Goal: Task Accomplishment & Management: Manage account settings

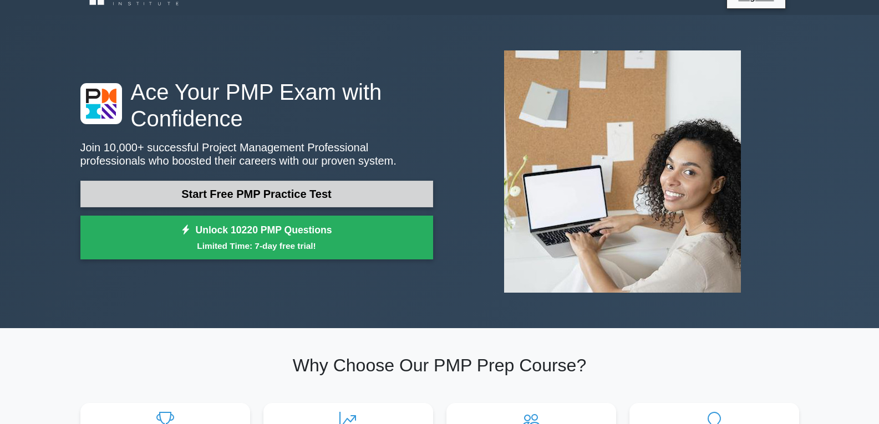
scroll to position [55, 0]
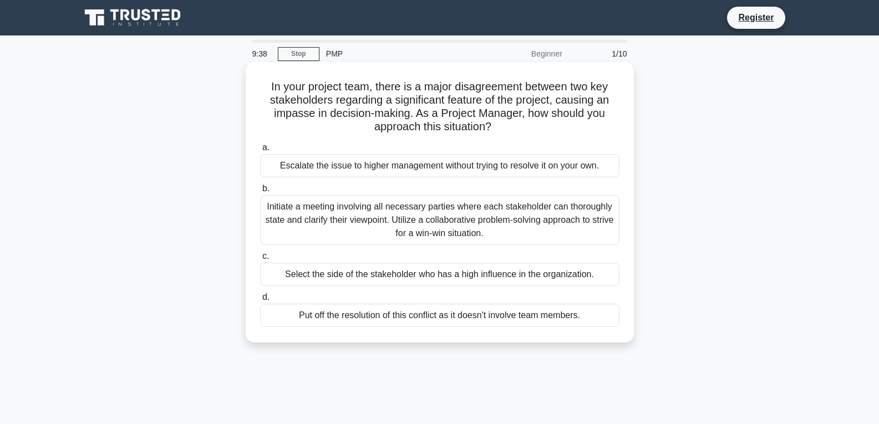
click at [309, 211] on div "Initiate a meeting involving all necessary parties where each stakeholder can t…" at bounding box center [439, 220] width 359 height 50
click at [260, 192] on input "b. Initiate a meeting involving all necessary parties where each stakeholder ca…" at bounding box center [260, 188] width 0 height 7
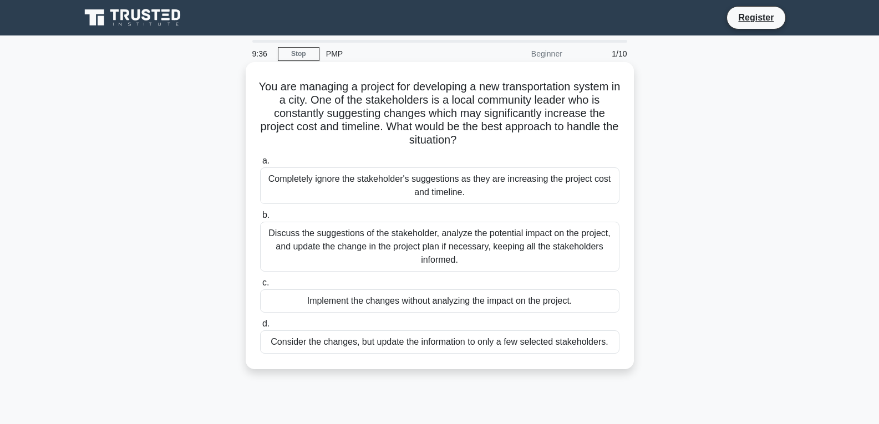
click at [287, 251] on div "Discuss the suggestions of the stakeholder, analyze the potential impact on the…" at bounding box center [439, 247] width 359 height 50
click at [260, 219] on input "b. Discuss the suggestions of the stakeholder, analyze the potential impact on …" at bounding box center [260, 215] width 0 height 7
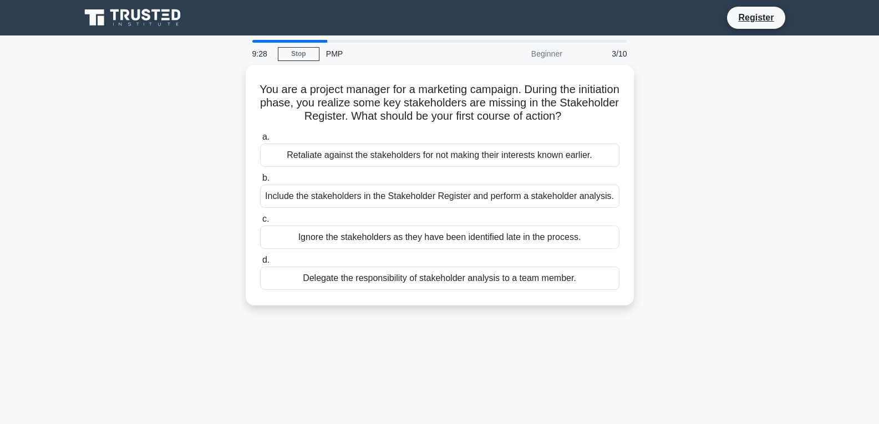
click at [612, 52] on div "3/10" at bounding box center [601, 54] width 65 height 22
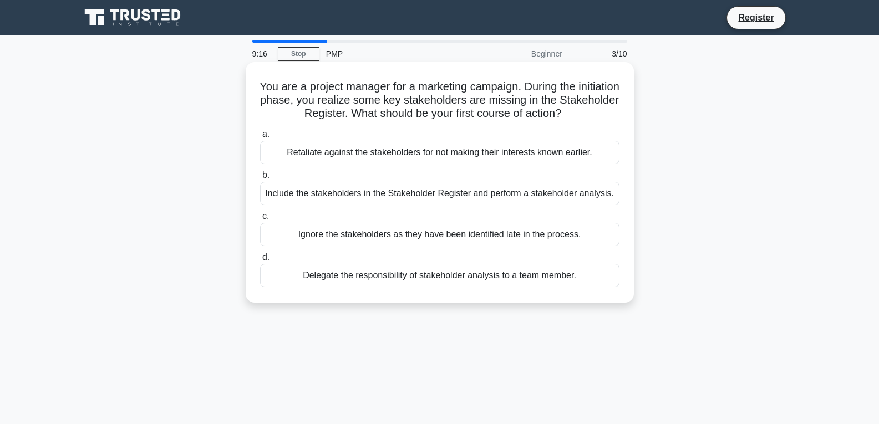
click at [386, 193] on div "Include the stakeholders in the Stakeholder Register and perform a stakeholder …" at bounding box center [439, 193] width 359 height 23
click at [260, 179] on input "b. Include the stakeholders in the Stakeholder Register and perform a stakehold…" at bounding box center [260, 175] width 0 height 7
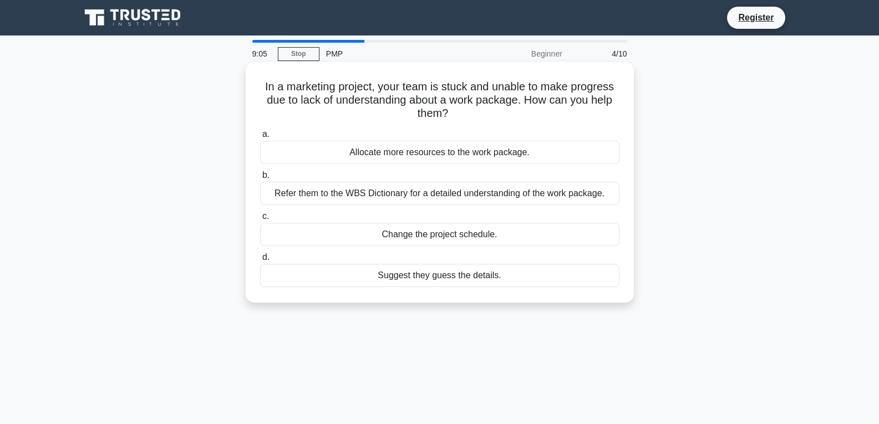
click at [381, 195] on div "Refer them to the WBS Dictionary for a detailed understanding of the work packa…" at bounding box center [439, 193] width 359 height 23
click at [260, 179] on input "b. Refer them to the WBS Dictionary for a detailed understanding of the work pa…" at bounding box center [260, 175] width 0 height 7
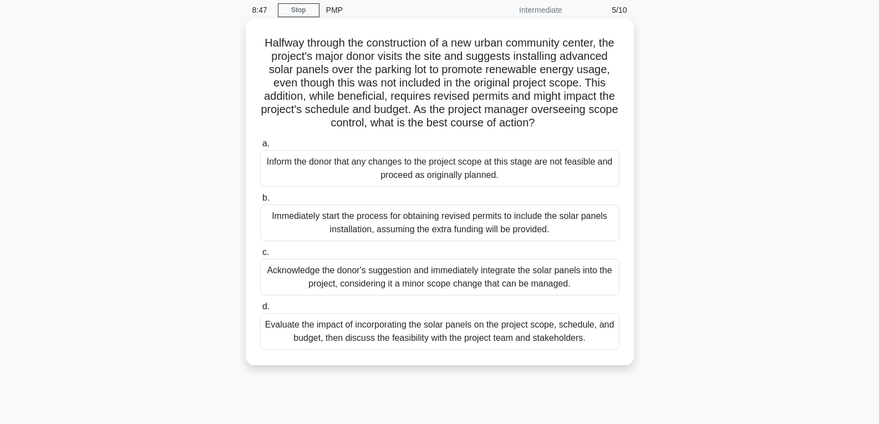
scroll to position [64, 0]
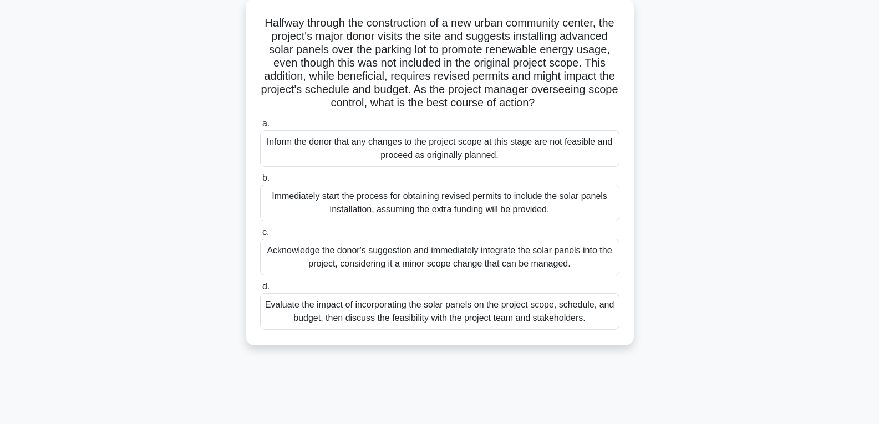
click at [455, 319] on div "Evaluate the impact of incorporating the solar panels on the project scope, sch…" at bounding box center [439, 311] width 359 height 37
click at [260, 290] on input "d. Evaluate the impact of incorporating the solar panels on the project scope, …" at bounding box center [260, 286] width 0 height 7
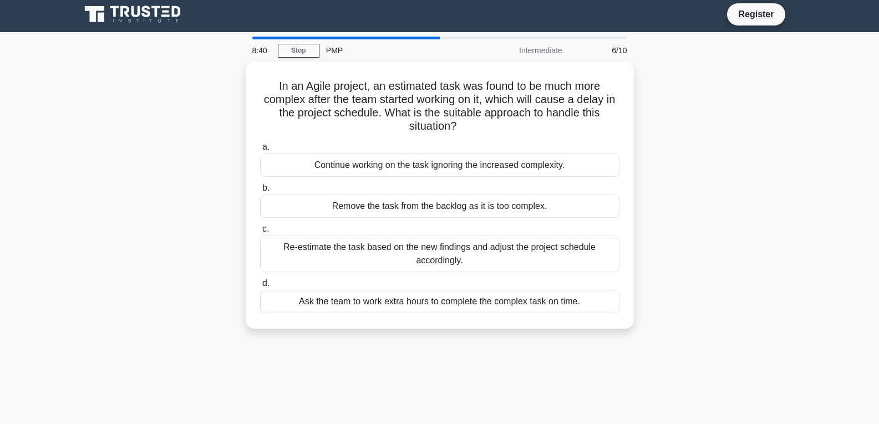
scroll to position [0, 0]
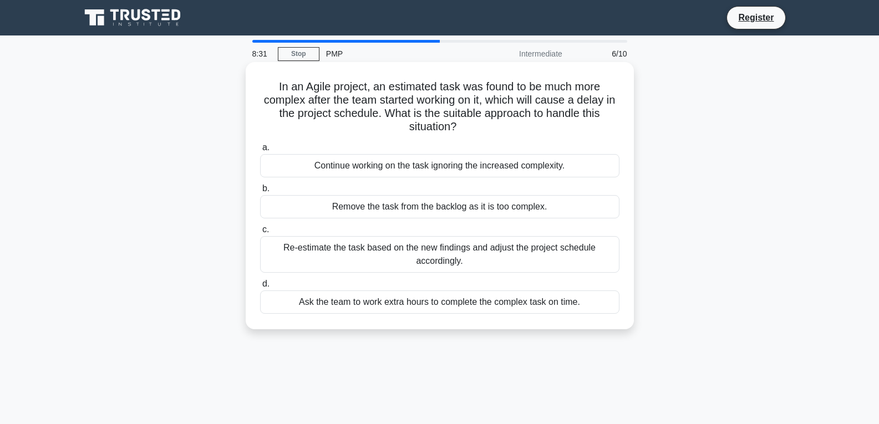
click at [435, 260] on div "Re-estimate the task based on the new findings and adjust the project schedule …" at bounding box center [439, 254] width 359 height 37
click at [260, 233] on input "c. Re-estimate the task based on the new findings and adjust the project schedu…" at bounding box center [260, 229] width 0 height 7
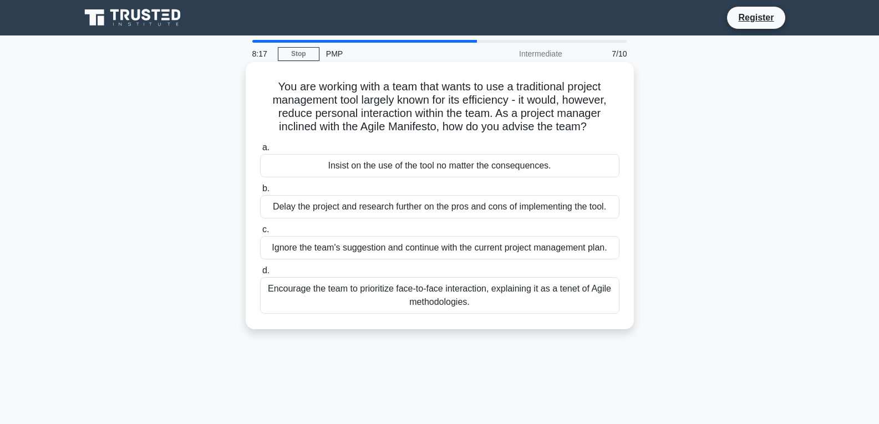
click at [428, 301] on div "Encourage the team to prioritize face-to-face interaction, explaining it as a t…" at bounding box center [439, 295] width 359 height 37
click at [260, 274] on input "d. Encourage the team to prioritize face-to-face interaction, explaining it as …" at bounding box center [260, 270] width 0 height 7
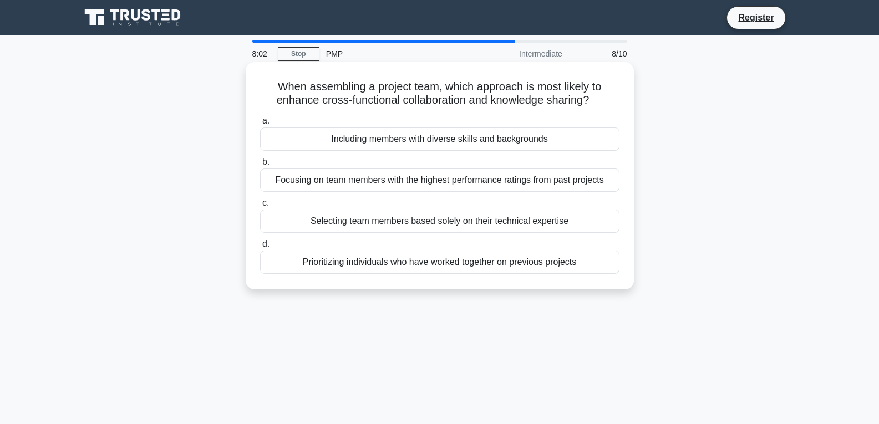
click at [400, 142] on div "Including members with diverse skills and backgrounds" at bounding box center [439, 138] width 359 height 23
click at [260, 125] on input "a. Including members with diverse skills and backgrounds" at bounding box center [260, 121] width 0 height 7
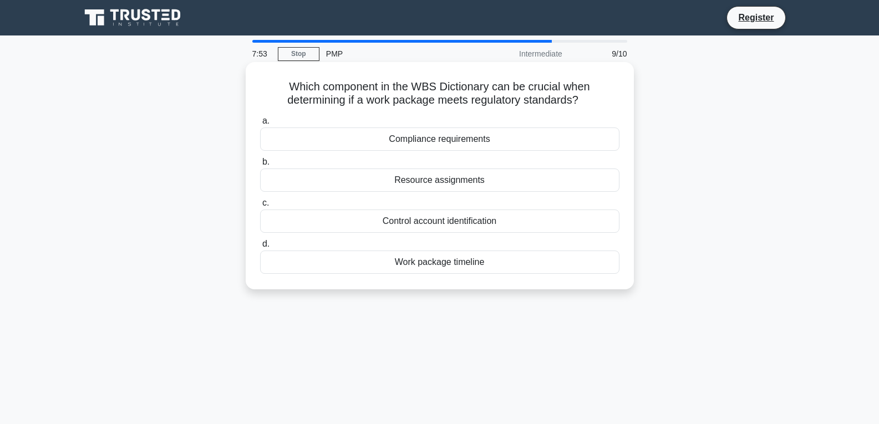
click at [411, 179] on div "Resource assignments" at bounding box center [439, 180] width 359 height 23
click at [260, 166] on input "b. Resource assignments" at bounding box center [260, 162] width 0 height 7
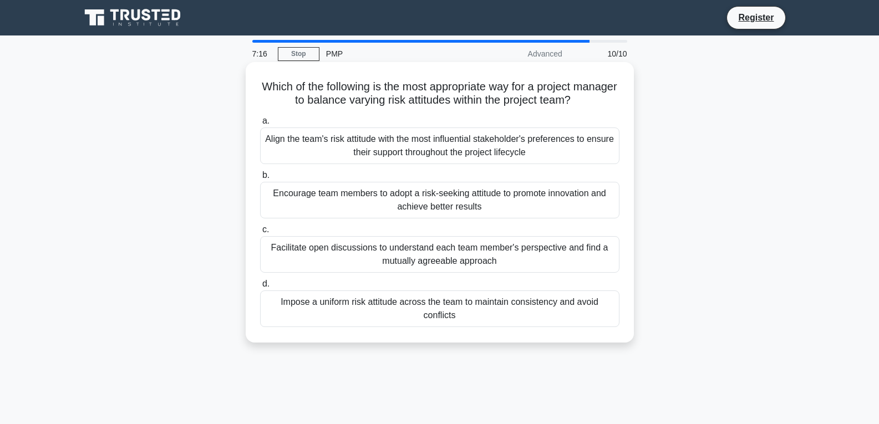
click at [395, 207] on div "Encourage team members to adopt a risk-seeking attitude to promote innovation a…" at bounding box center [439, 200] width 359 height 37
click at [260, 179] on input "b. Encourage team members to adopt a risk-seeking attitude to promote innovatio…" at bounding box center [260, 175] width 0 height 7
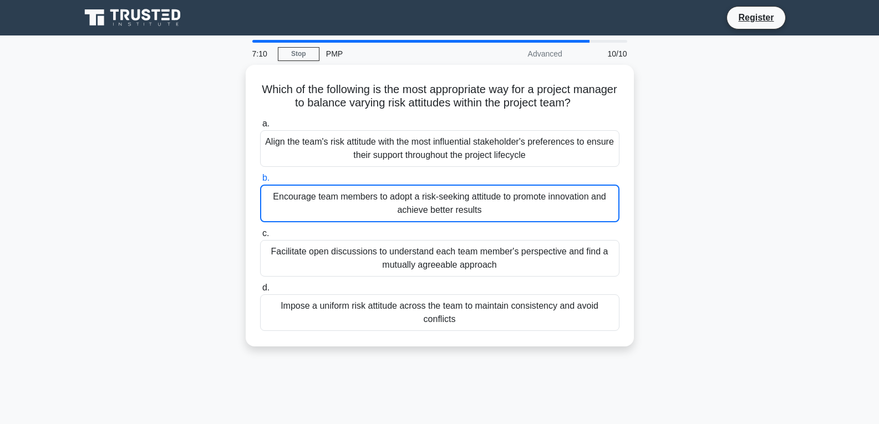
drag, startPoint x: 588, startPoint y: 392, endPoint x: 582, endPoint y: 409, distance: 17.7
click at [582, 409] on div "7:10 Stop PMP Advanced 10/10 Which of the following is the most appropriate way…" at bounding box center [440, 317] width 732 height 554
click at [748, 14] on link "Register" at bounding box center [755, 18] width 49 height 14
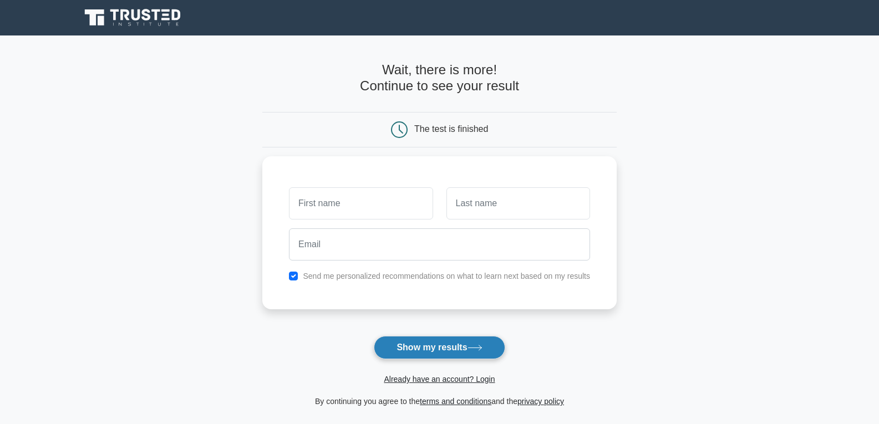
click at [423, 343] on button "Show my results" at bounding box center [439, 347] width 131 height 23
click at [862, 257] on main "Wait, there is more! Continue to see your result The test is finished and the" at bounding box center [439, 234] width 879 height 399
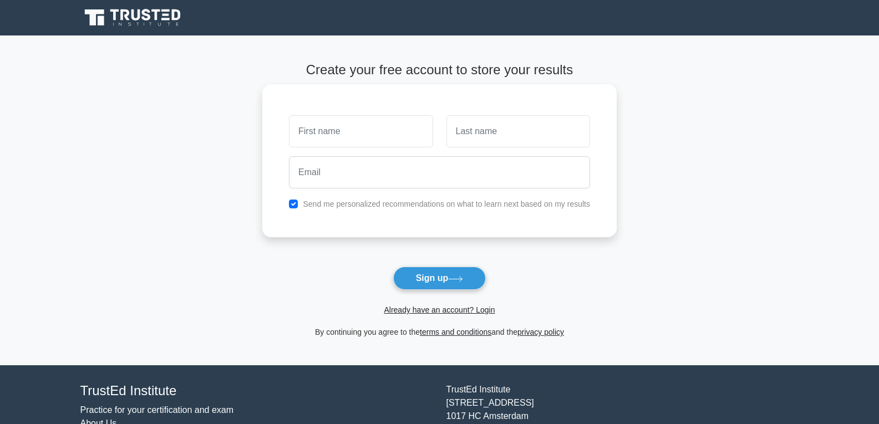
click at [317, 136] on input "text" at bounding box center [361, 131] width 144 height 32
type input "Sympathy"
click at [472, 139] on input "text" at bounding box center [518, 131] width 144 height 32
type input "Kgosiemang"
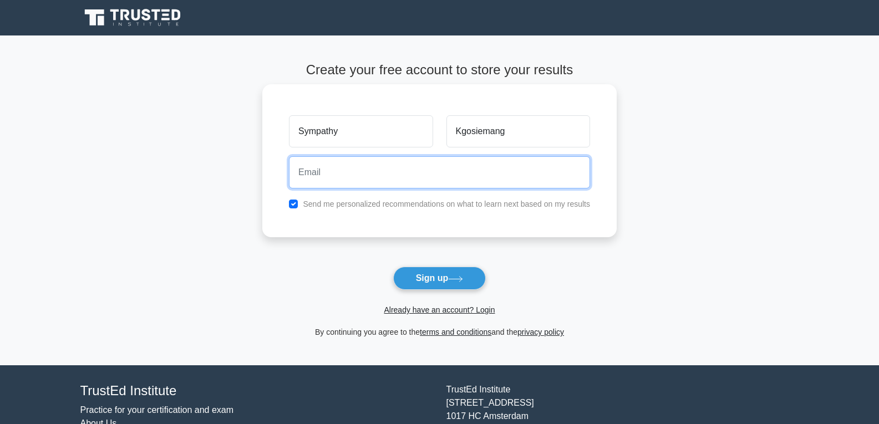
click at [472, 180] on input "email" at bounding box center [439, 172] width 301 height 32
type input "cheresympathy@gmail.com"
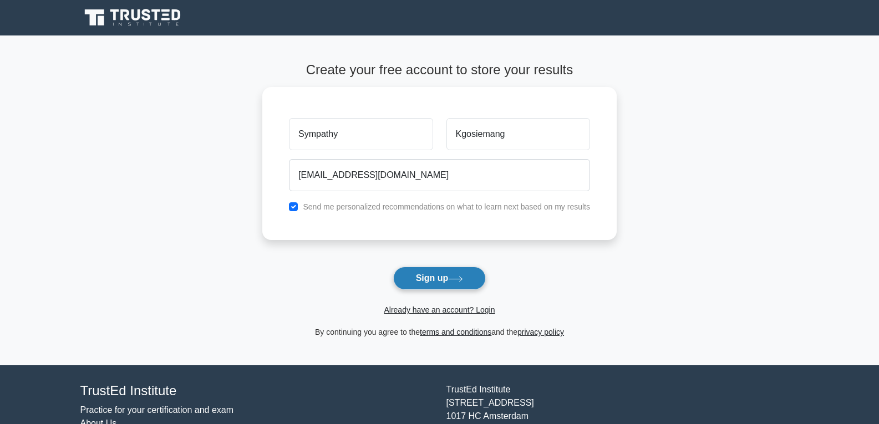
click at [427, 282] on button "Sign up" at bounding box center [439, 278] width 93 height 23
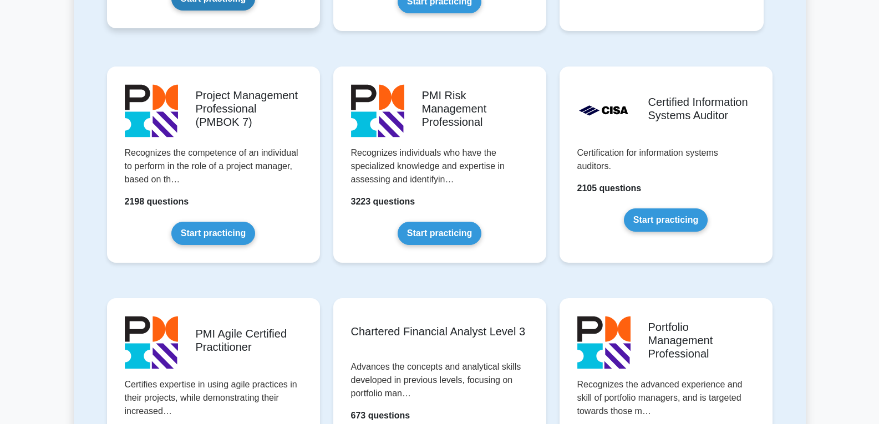
scroll to position [1053, 0]
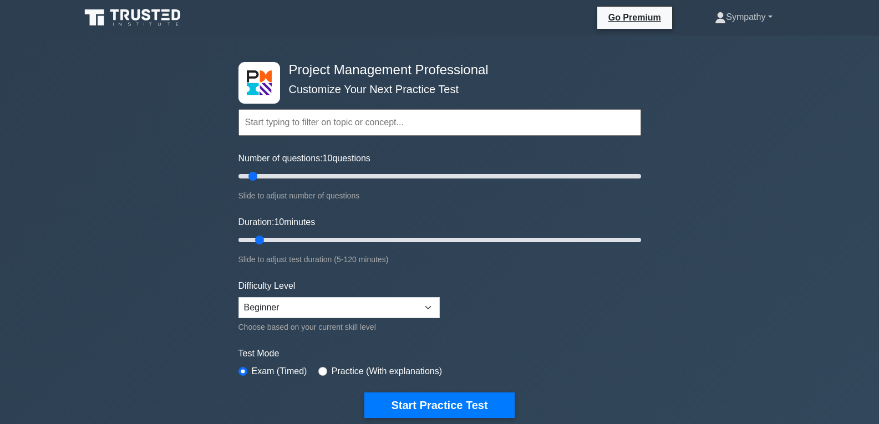
click at [769, 21] on link "Sympathy" at bounding box center [743, 17] width 110 height 22
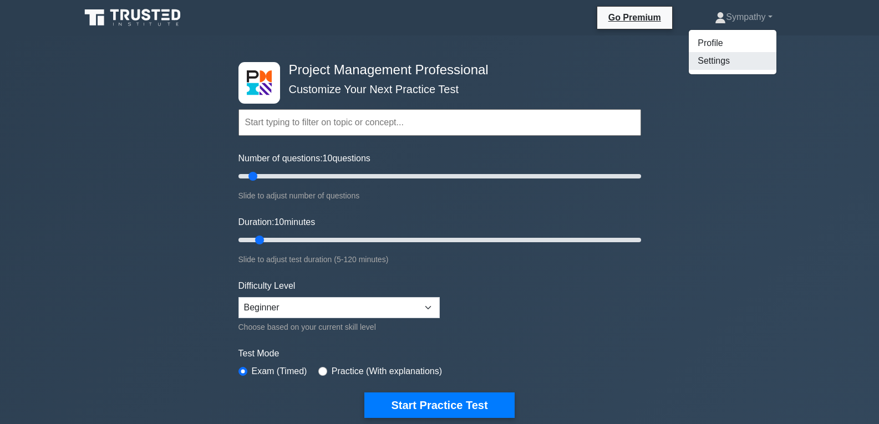
click at [726, 56] on link "Settings" at bounding box center [732, 61] width 88 height 18
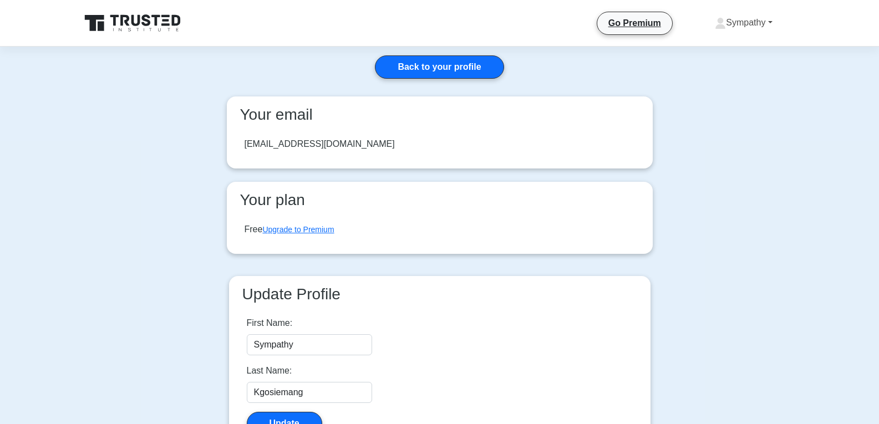
click at [733, 22] on link "Sympathy" at bounding box center [743, 23] width 110 height 22
click at [705, 48] on link "Profile" at bounding box center [732, 49] width 88 height 18
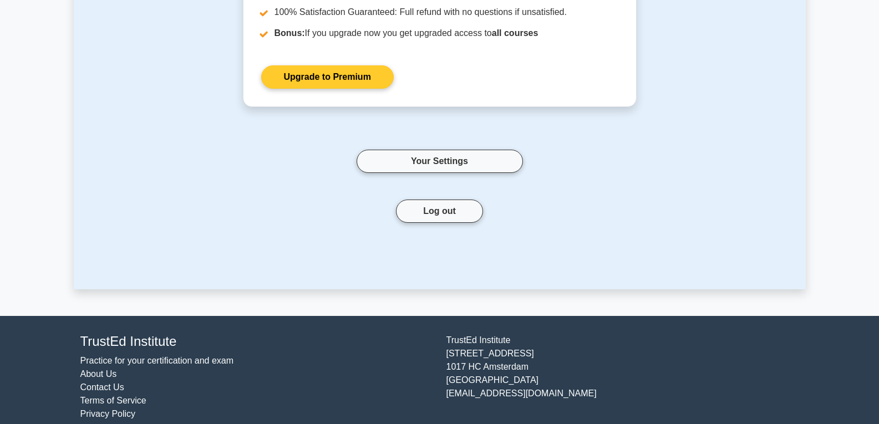
scroll to position [245, 0]
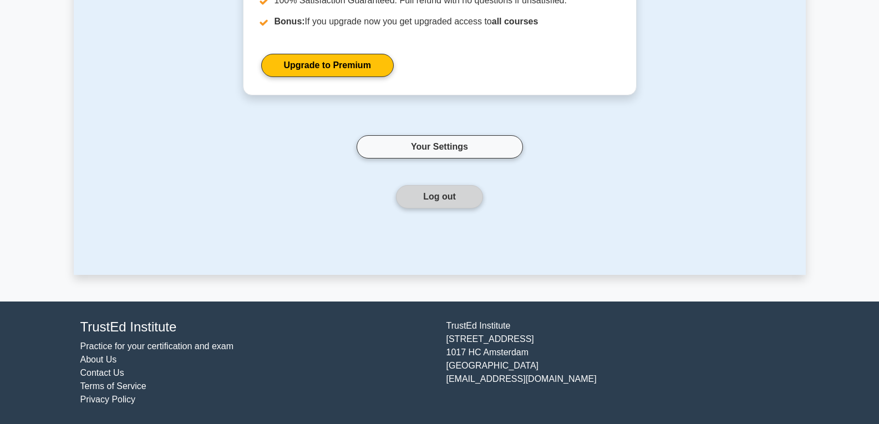
click at [410, 198] on button "Log out" at bounding box center [439, 196] width 87 height 23
